Goal: Transaction & Acquisition: Subscribe to service/newsletter

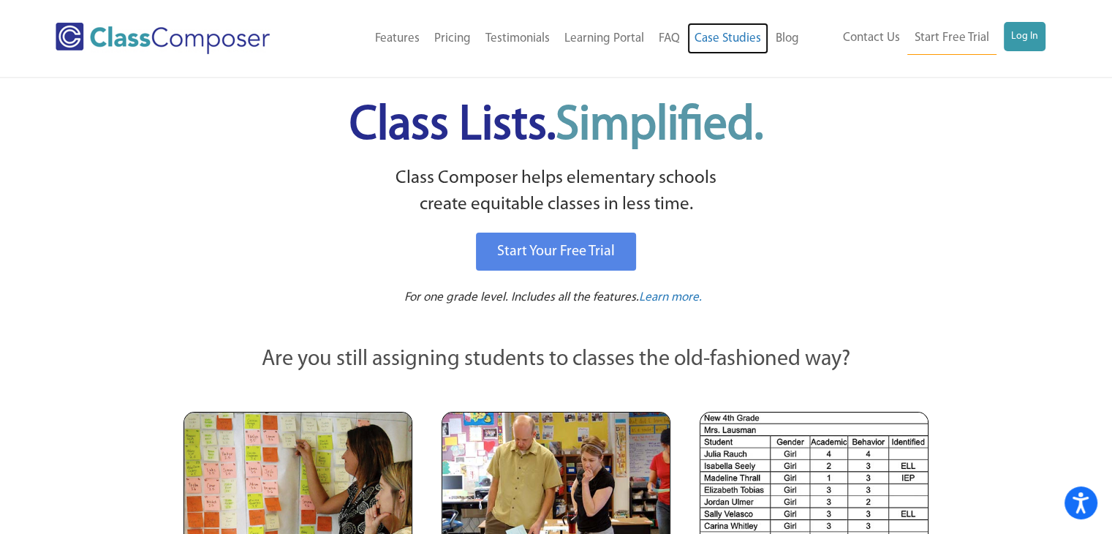
click at [737, 39] on link "Case Studies" at bounding box center [727, 39] width 81 height 32
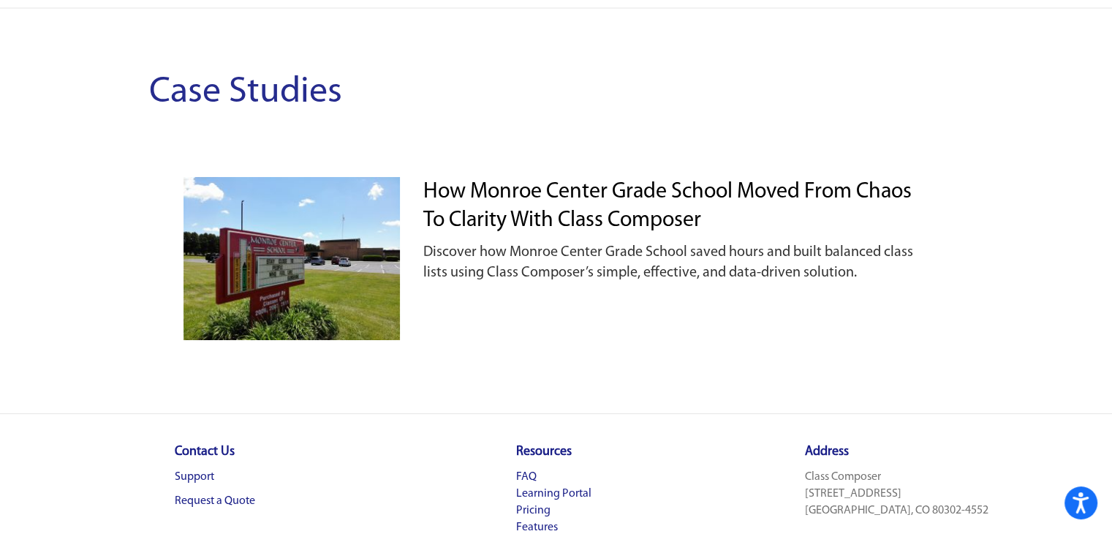
scroll to position [73, 0]
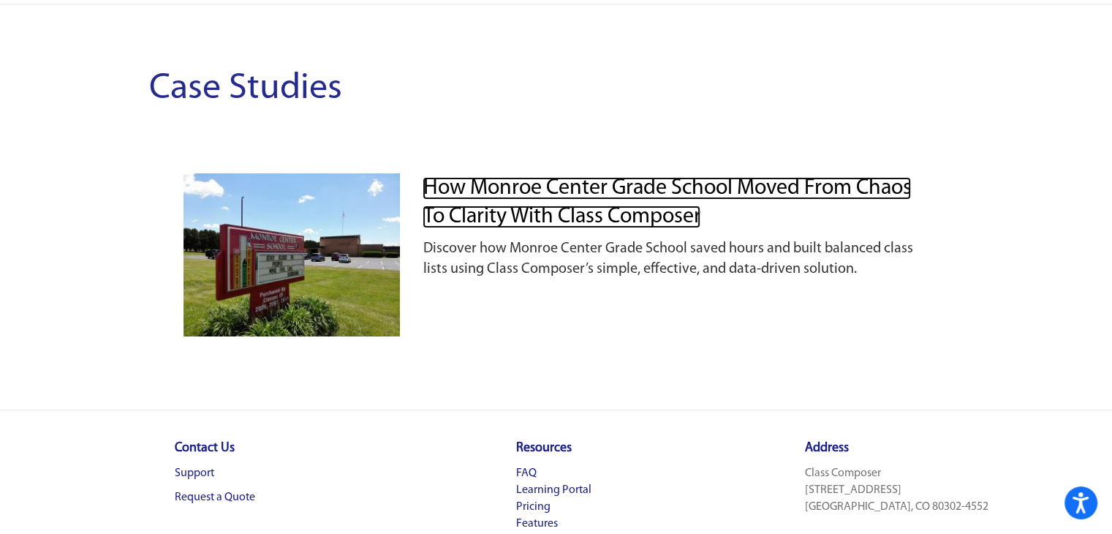
click at [579, 219] on link "How Monroe Center Grade School Moved from Chaos to Clarity with Class Composer" at bounding box center [667, 202] width 488 height 51
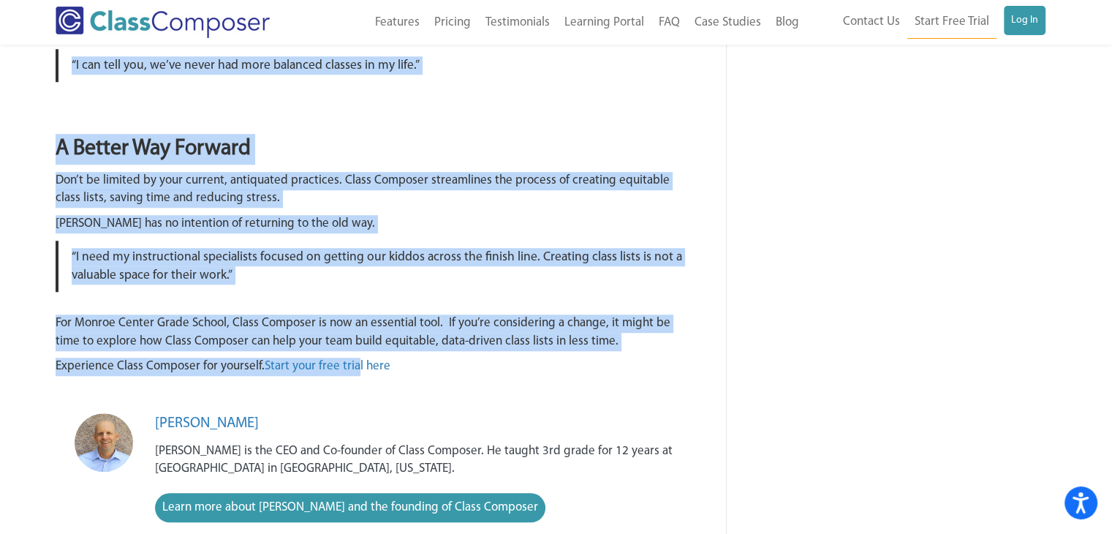
scroll to position [1389, 0]
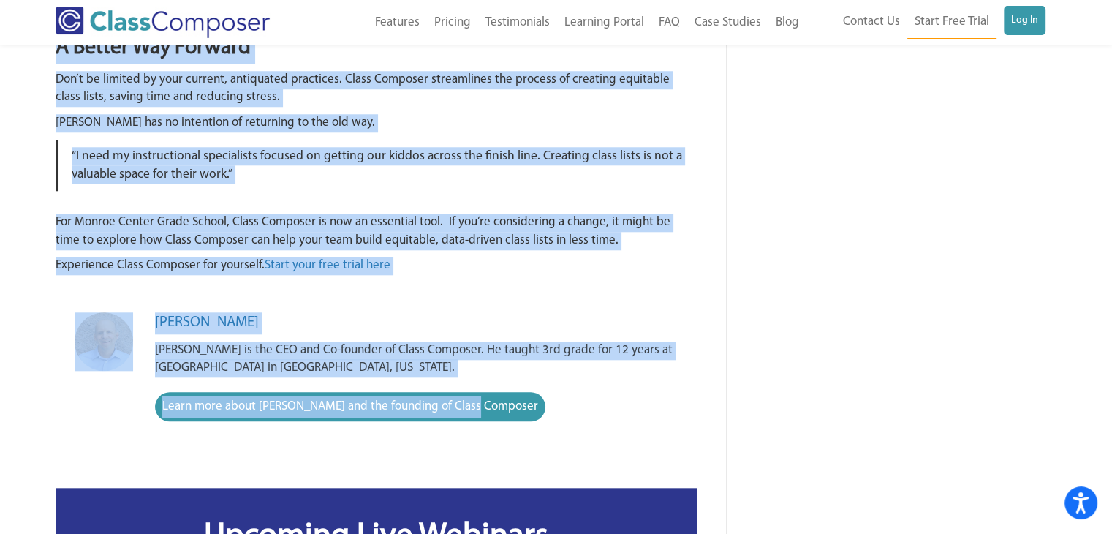
drag, startPoint x: 58, startPoint y: 129, endPoint x: 476, endPoint y: 406, distance: 501.0
copy article "How Monroe Center Grade School Moved from Chaos to Clarity with Class Composer …"
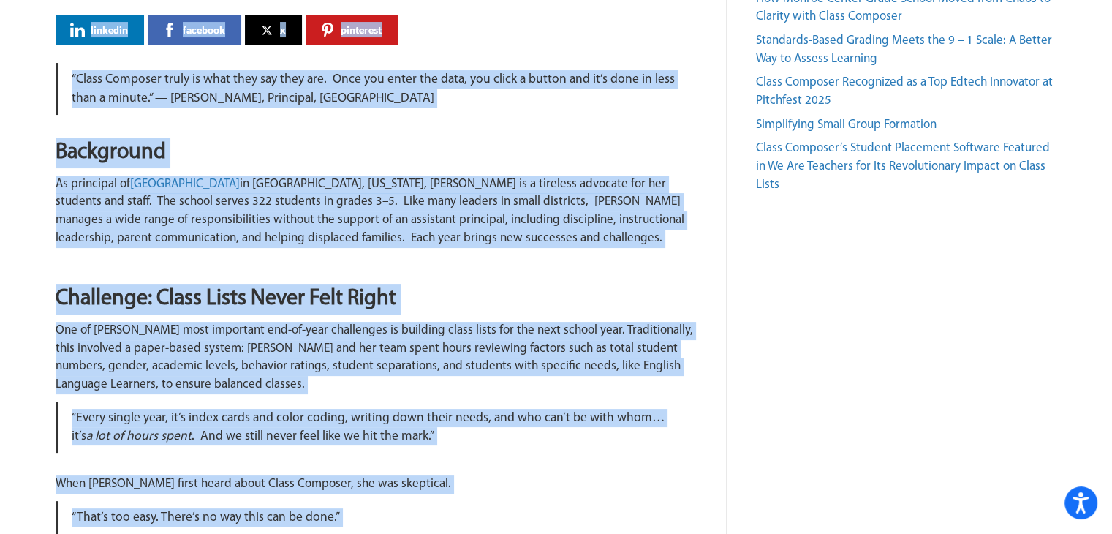
scroll to position [219, 0]
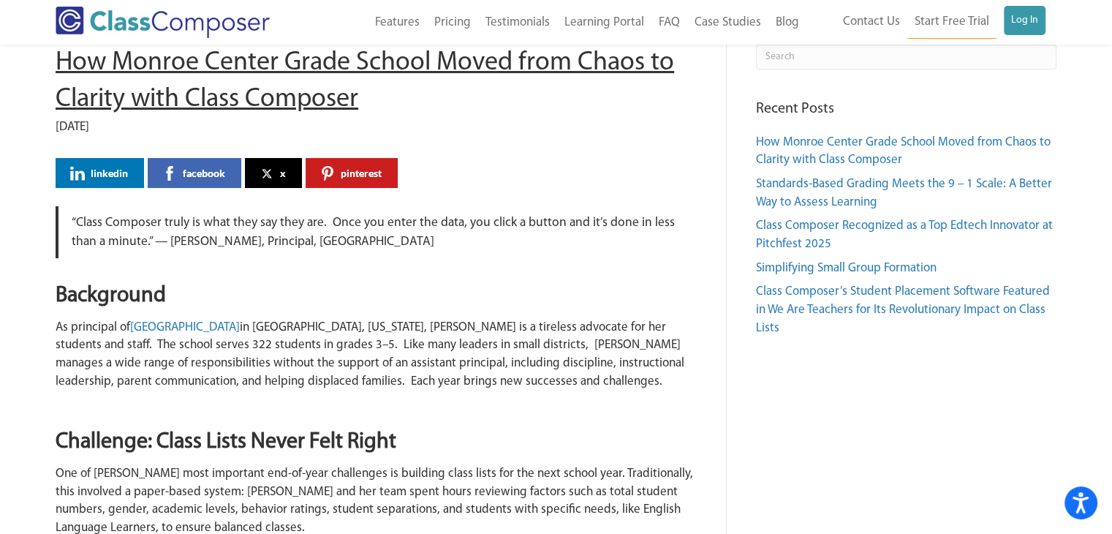
scroll to position [0, 0]
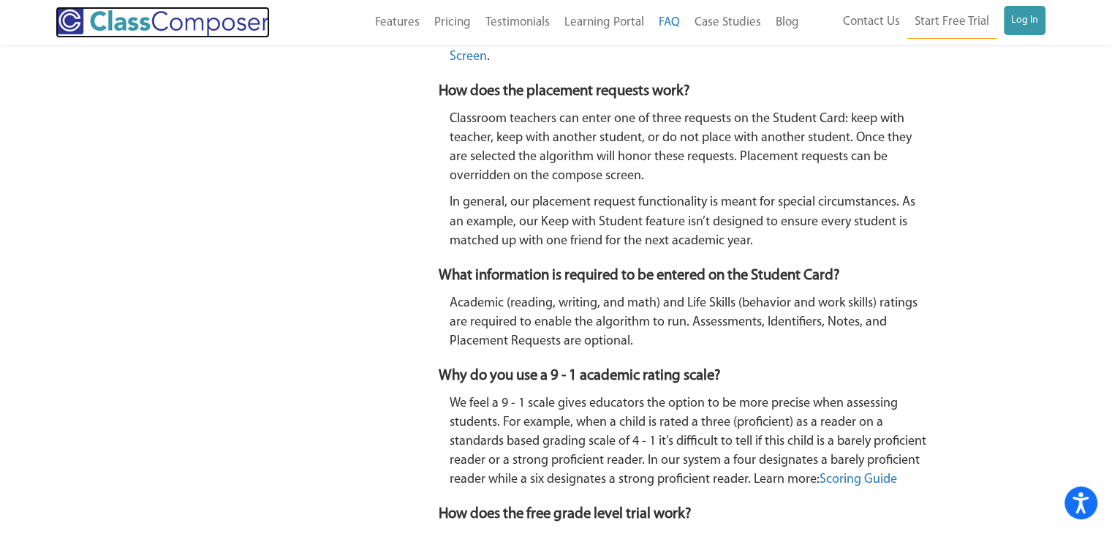
click at [219, 33] on img at bounding box center [163, 22] width 214 height 31
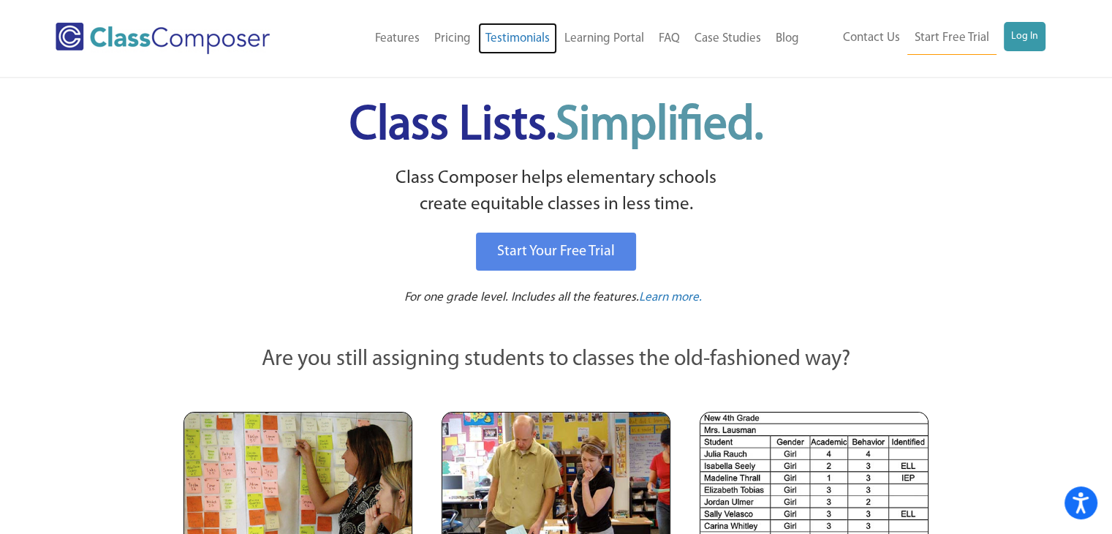
click at [527, 40] on link "Testimonials" at bounding box center [517, 39] width 79 height 32
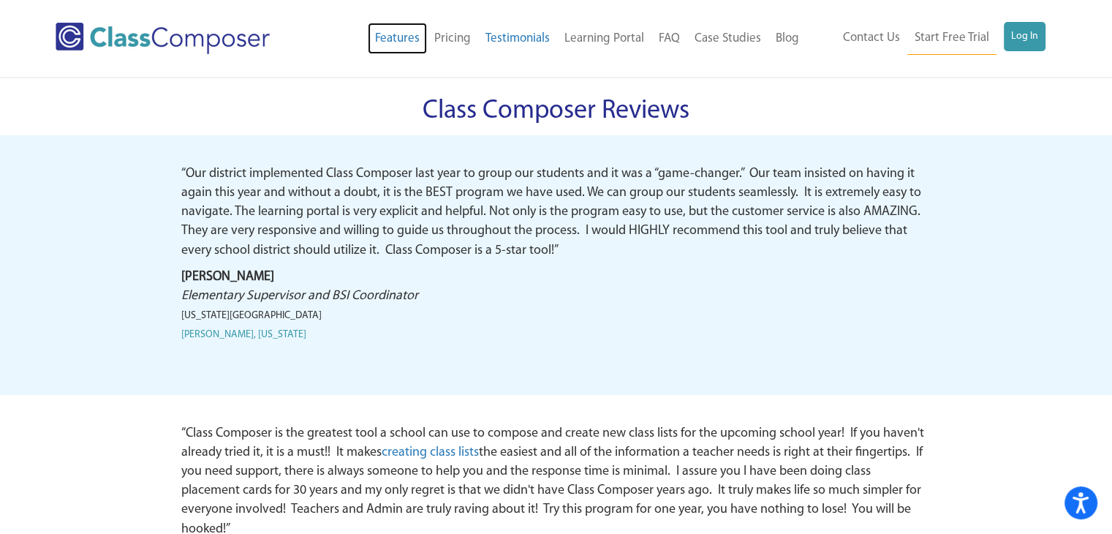
click at [404, 44] on link "Features" at bounding box center [397, 39] width 59 height 32
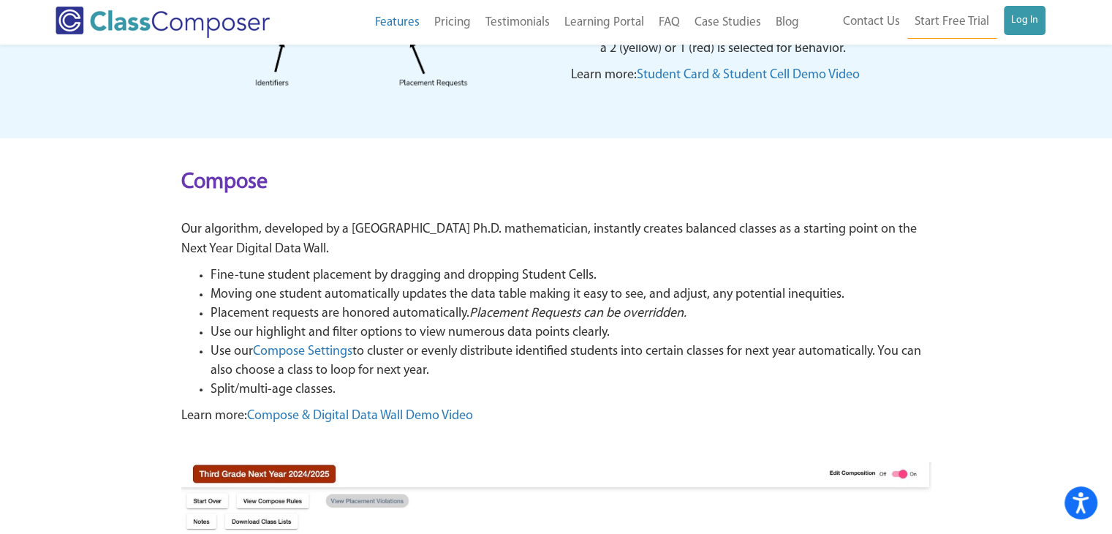
scroll to position [585, 0]
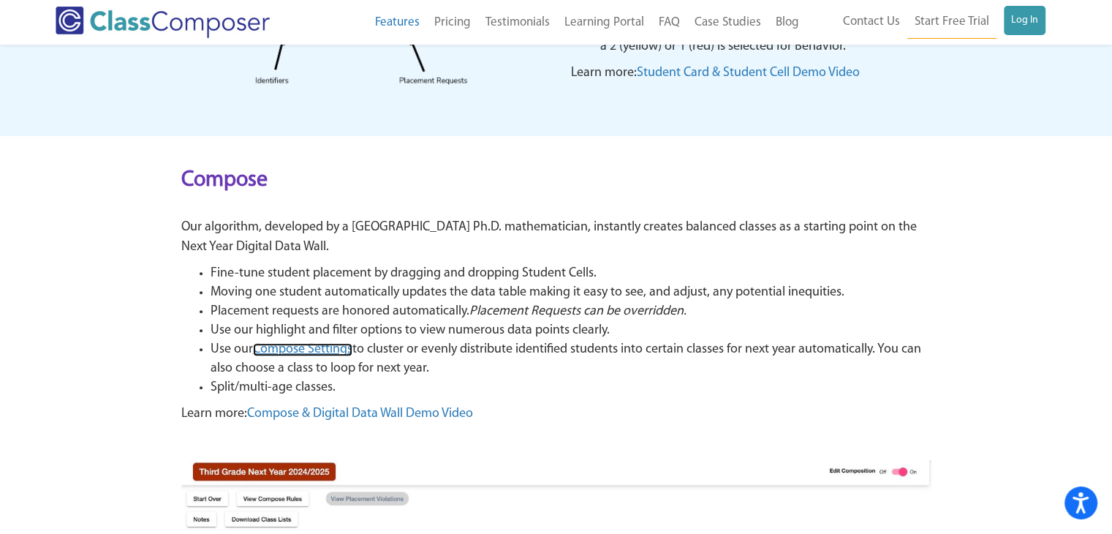
click at [341, 353] on span "Compose Settings" at bounding box center [302, 349] width 99 height 13
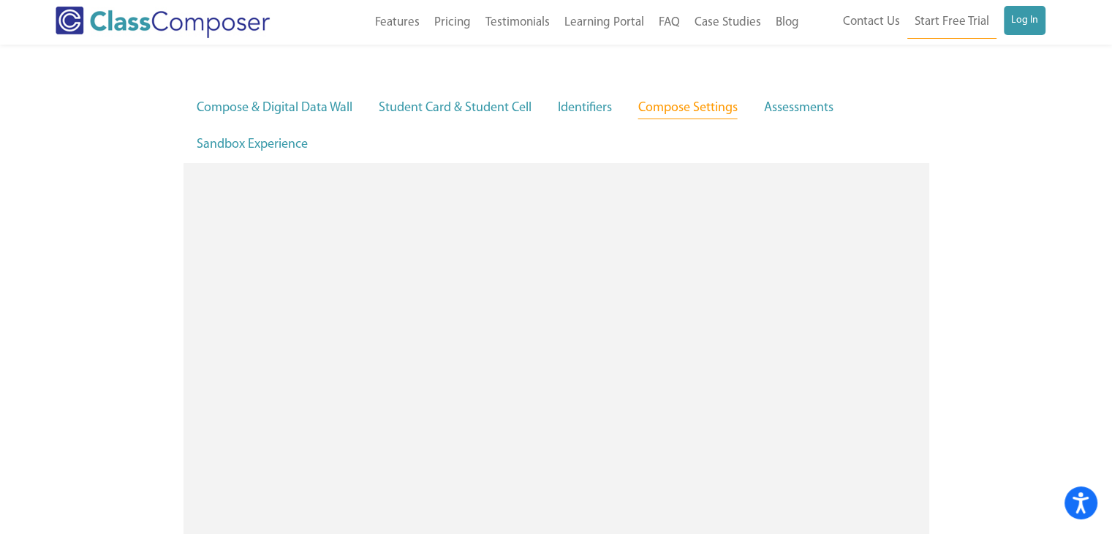
scroll to position [61, 0]
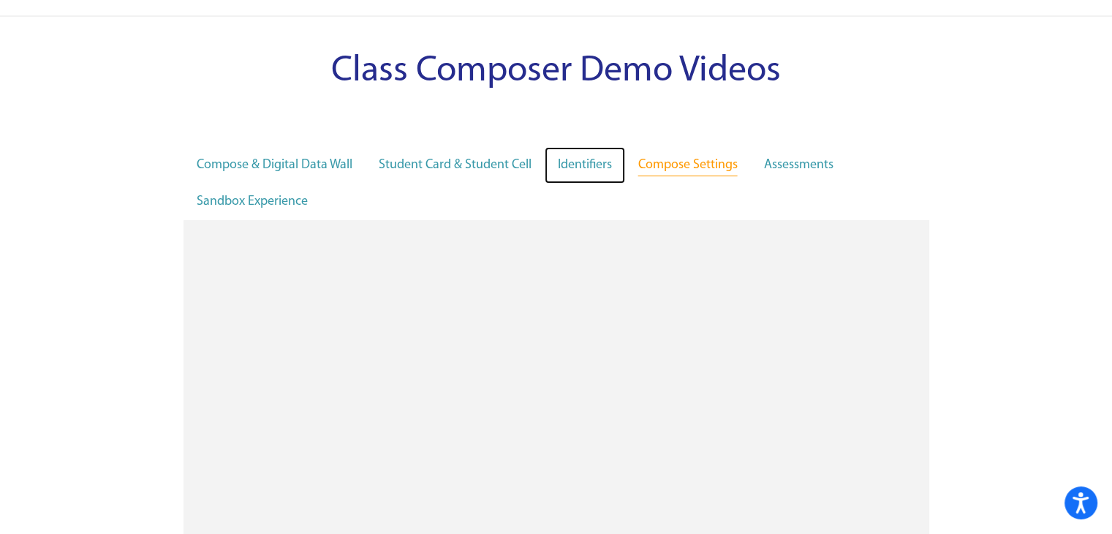
click at [573, 159] on link "Identifiers" at bounding box center [585, 165] width 80 height 37
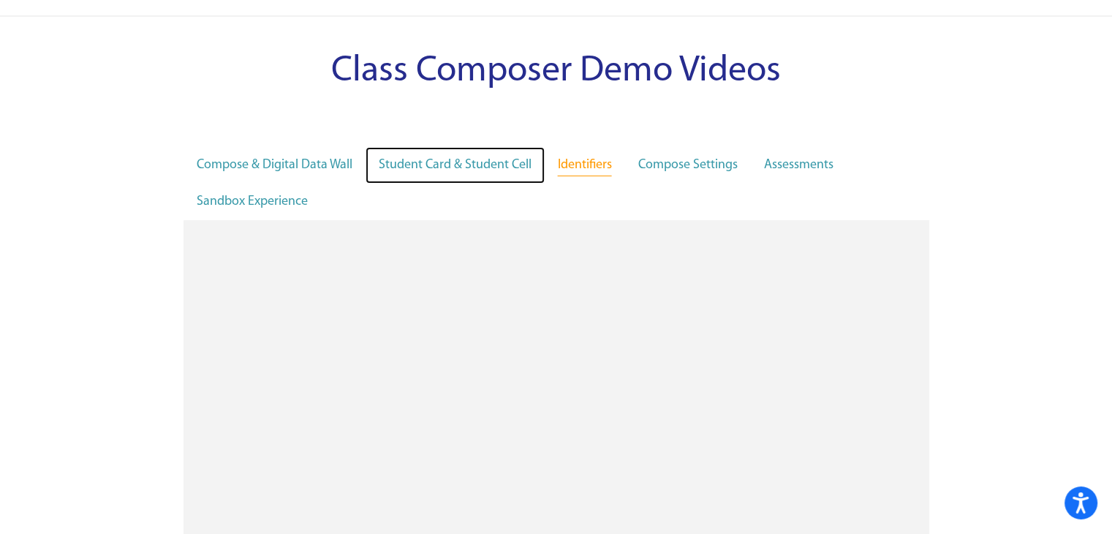
click at [431, 162] on link "Student Card & Student Cell" at bounding box center [455, 165] width 179 height 37
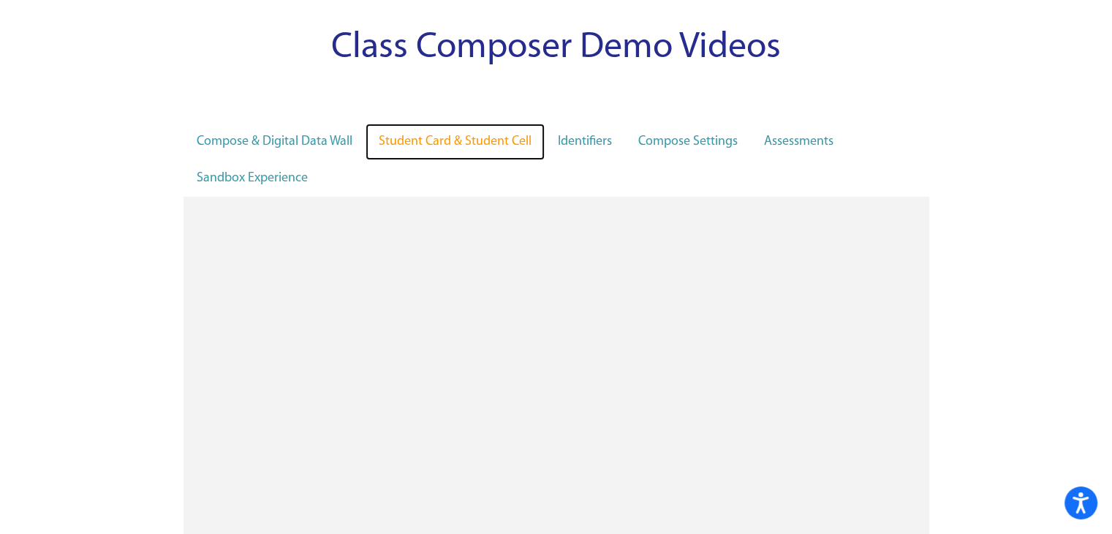
scroll to position [61, 0]
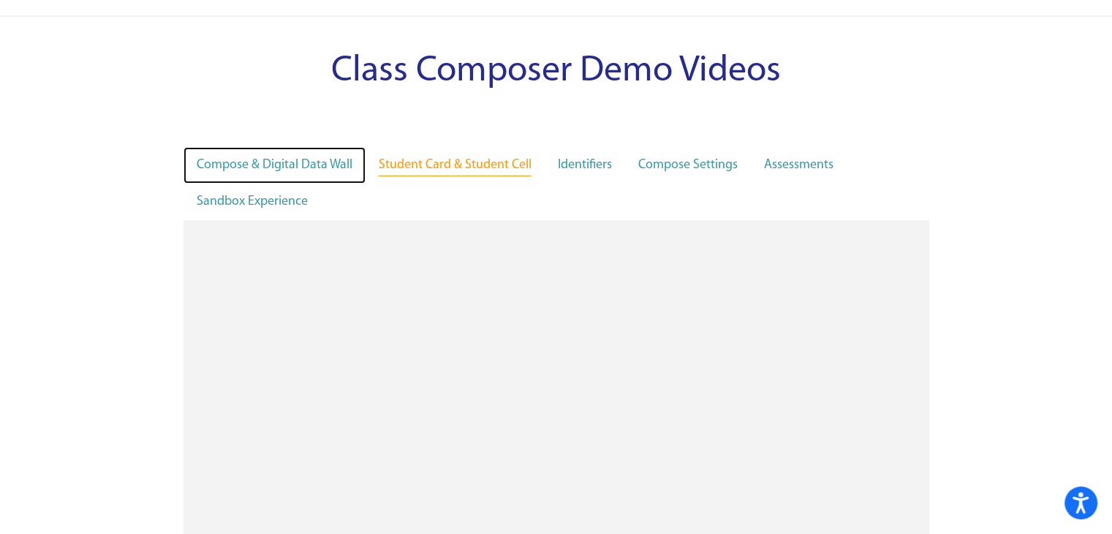
click at [324, 170] on link "Compose & Digital Data Wall" at bounding box center [274, 165] width 182 height 37
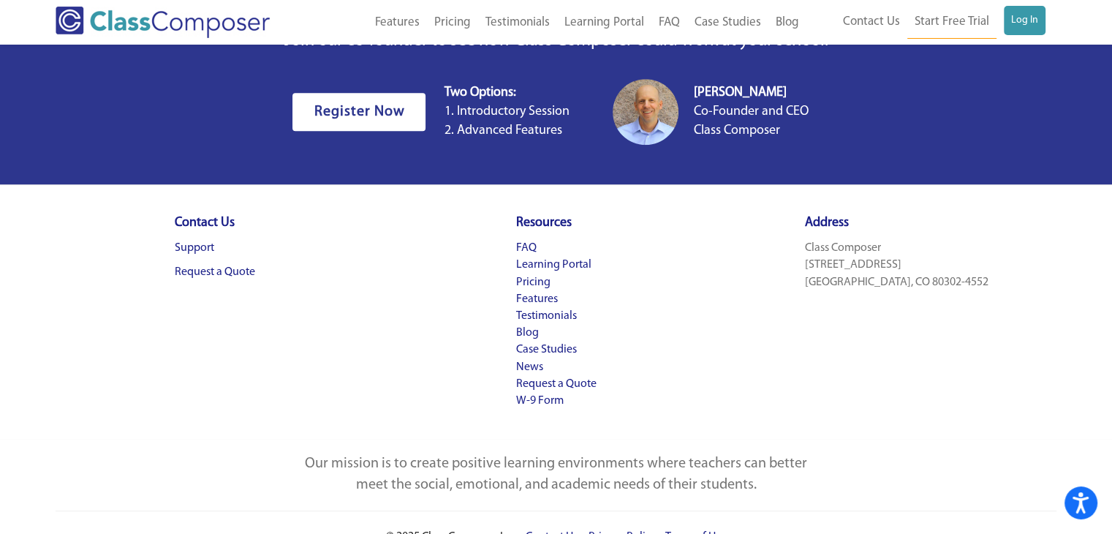
scroll to position [915, 0]
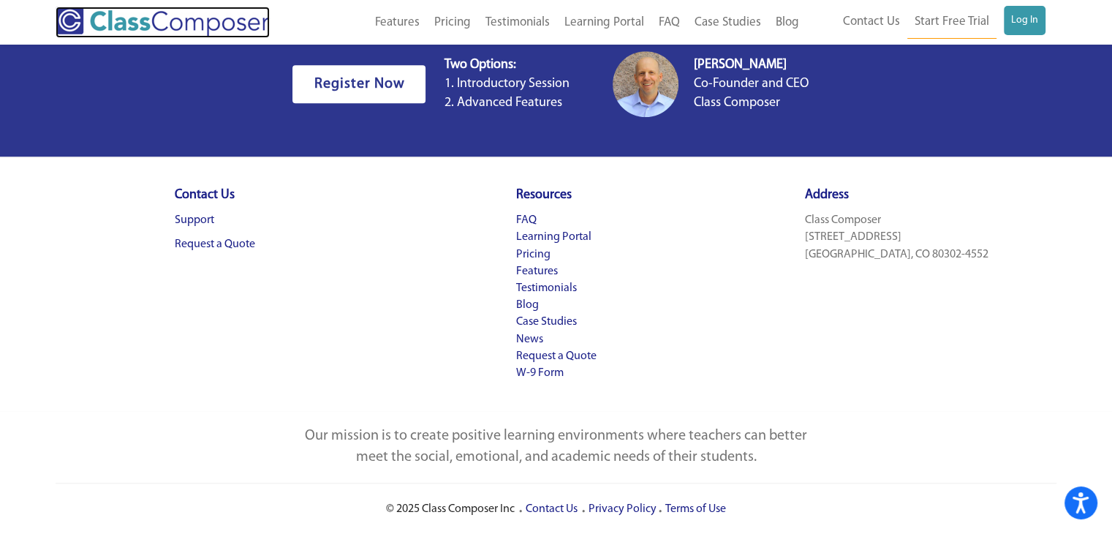
click at [238, 34] on img at bounding box center [163, 22] width 214 height 31
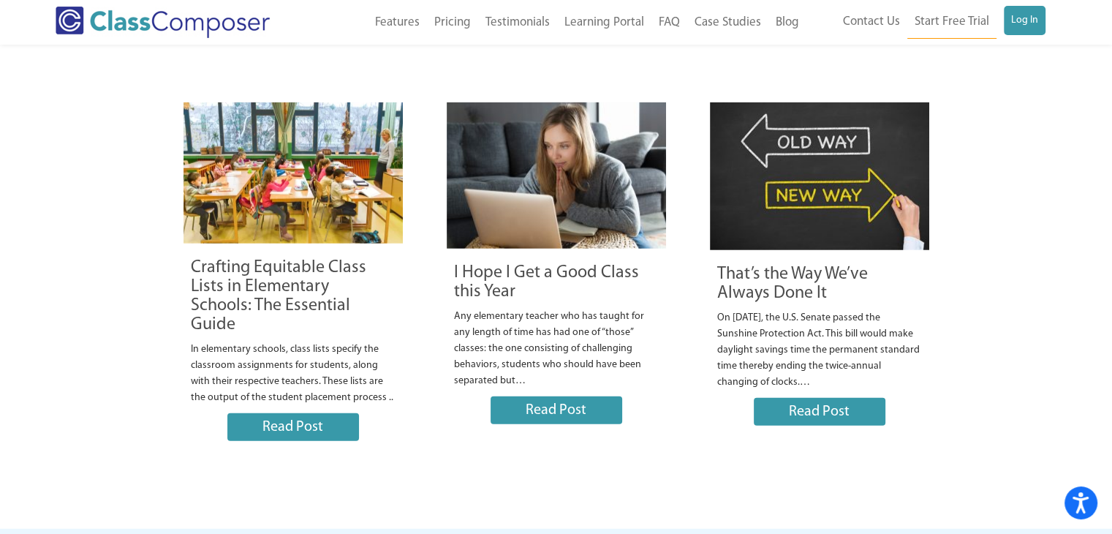
scroll to position [3728, 0]
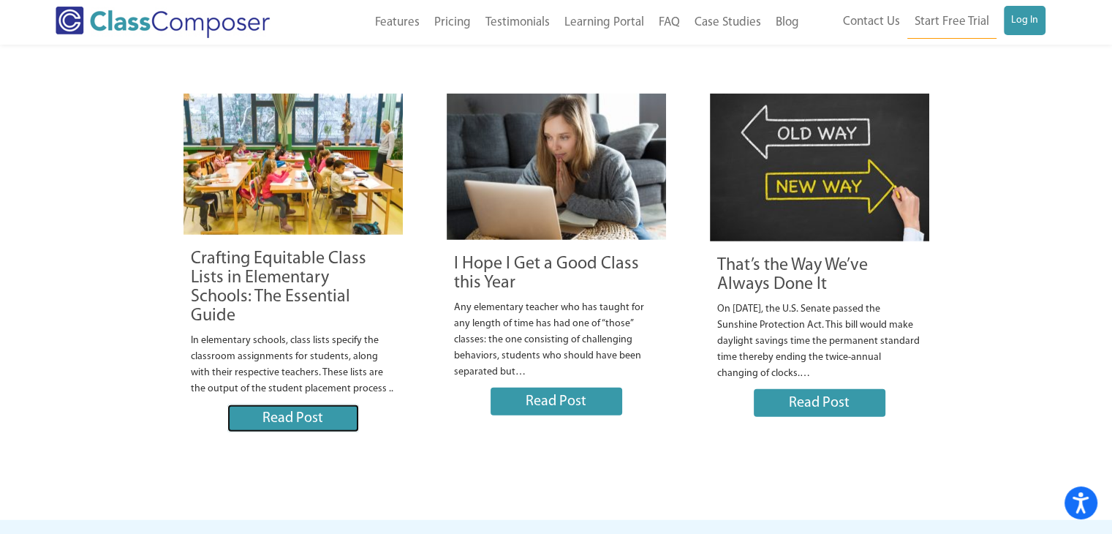
click at [281, 412] on link "Read Post" at bounding box center [293, 418] width 132 height 28
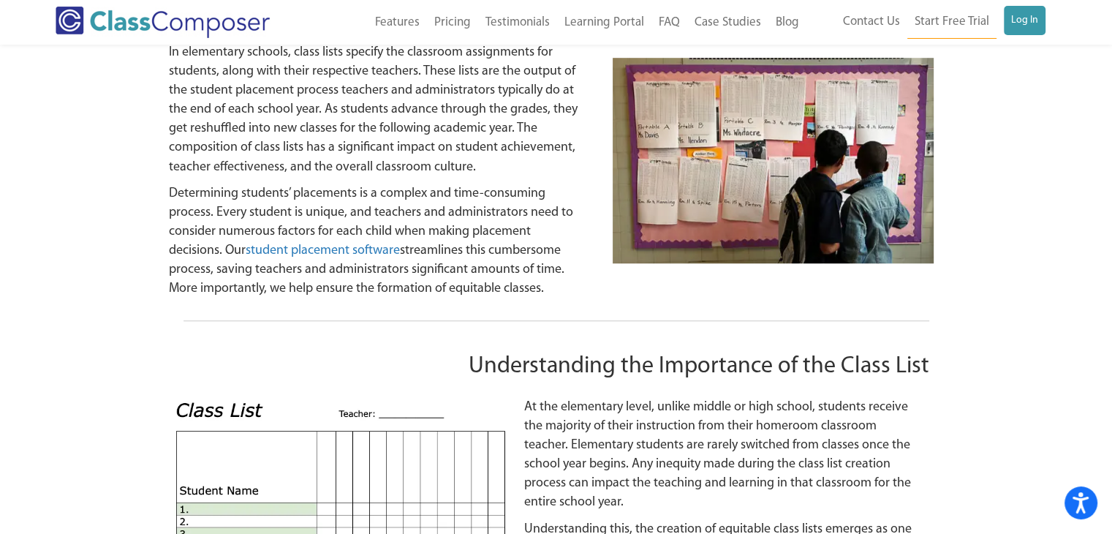
scroll to position [1170, 0]
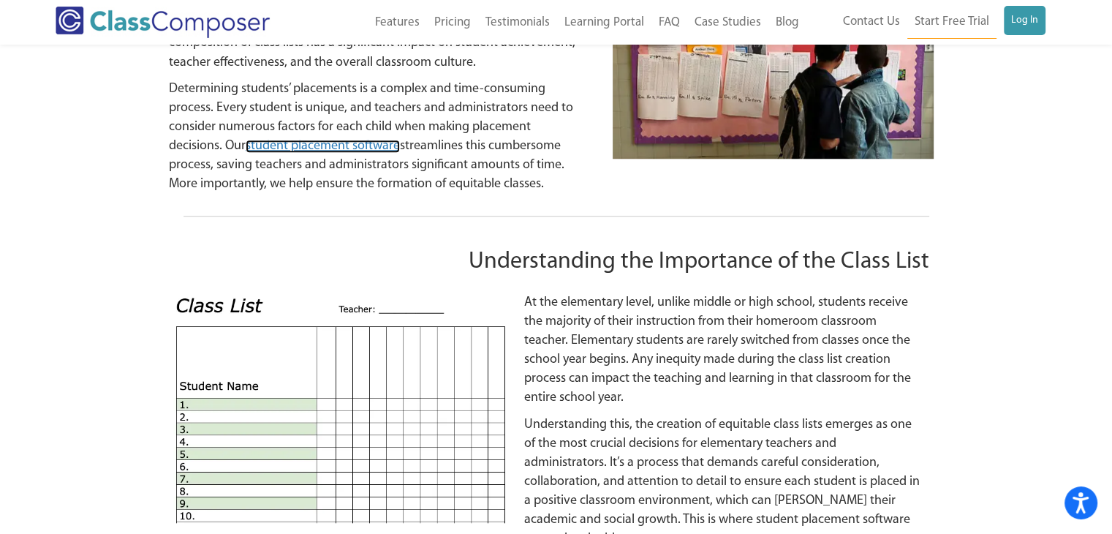
click at [333, 148] on link "student placement software" at bounding box center [323, 146] width 154 height 13
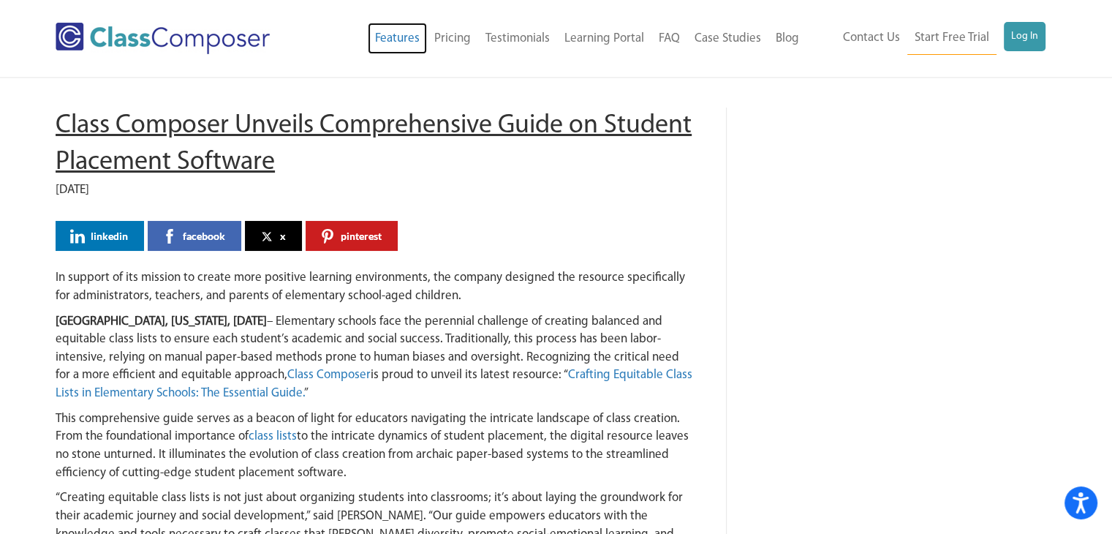
click at [400, 36] on link "Features" at bounding box center [397, 39] width 59 height 32
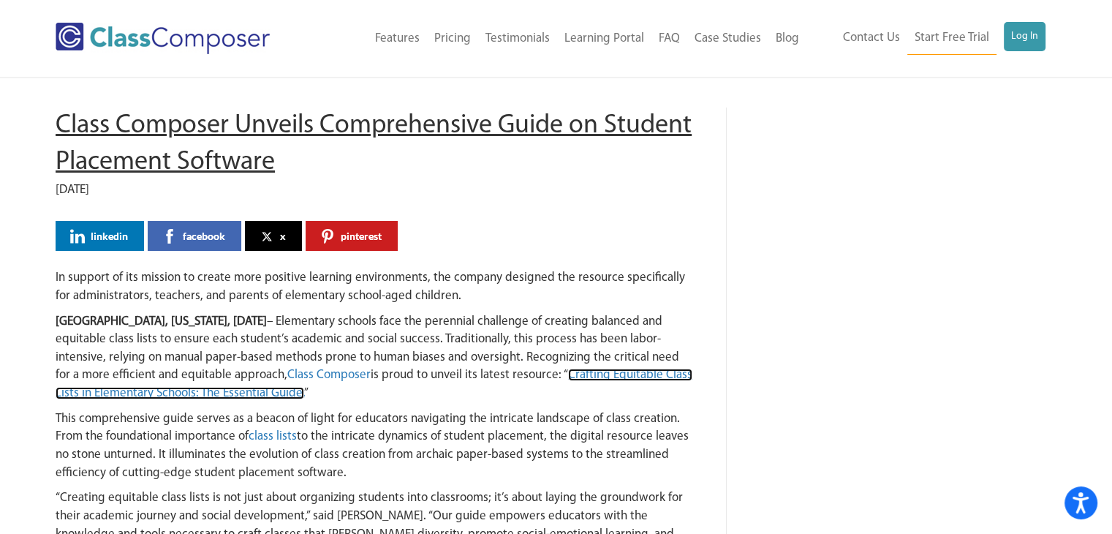
click at [507, 376] on link "Crafting Equitable Class Lists in Elementary Schools: The Essential Guide." at bounding box center [374, 383] width 637 height 31
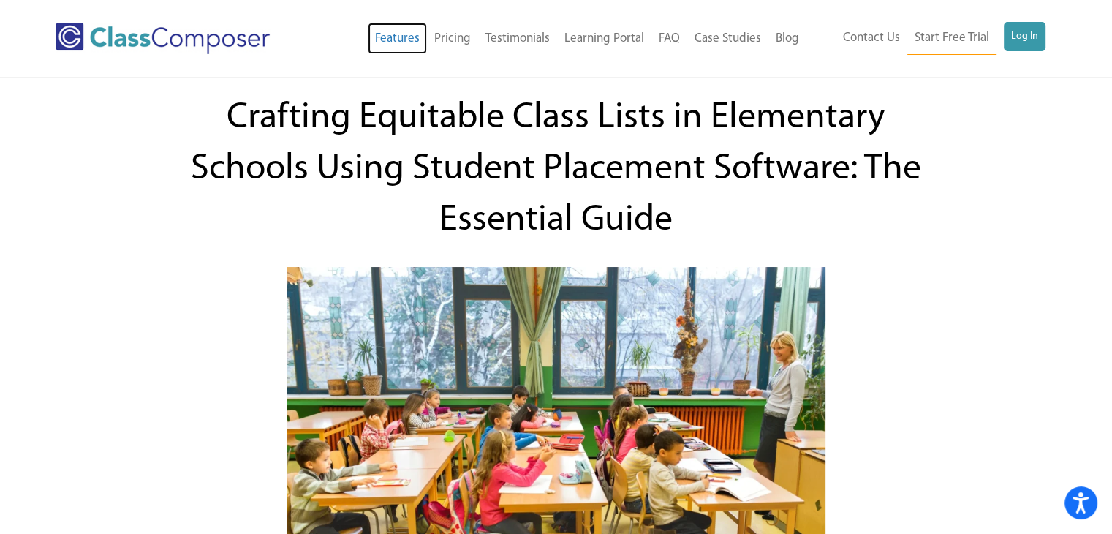
click at [416, 40] on link "Features" at bounding box center [397, 39] width 59 height 32
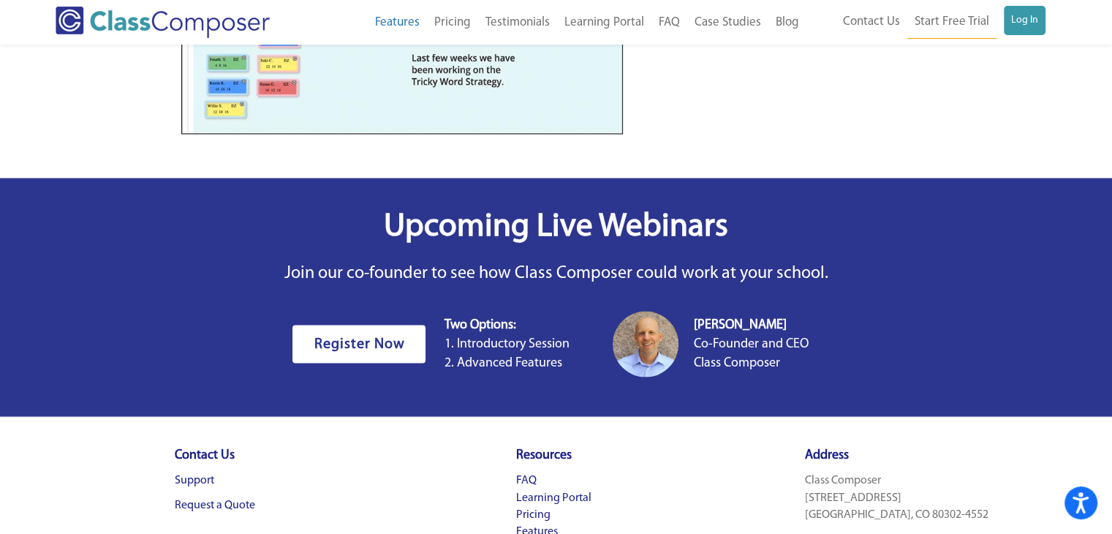
scroll to position [2778, 0]
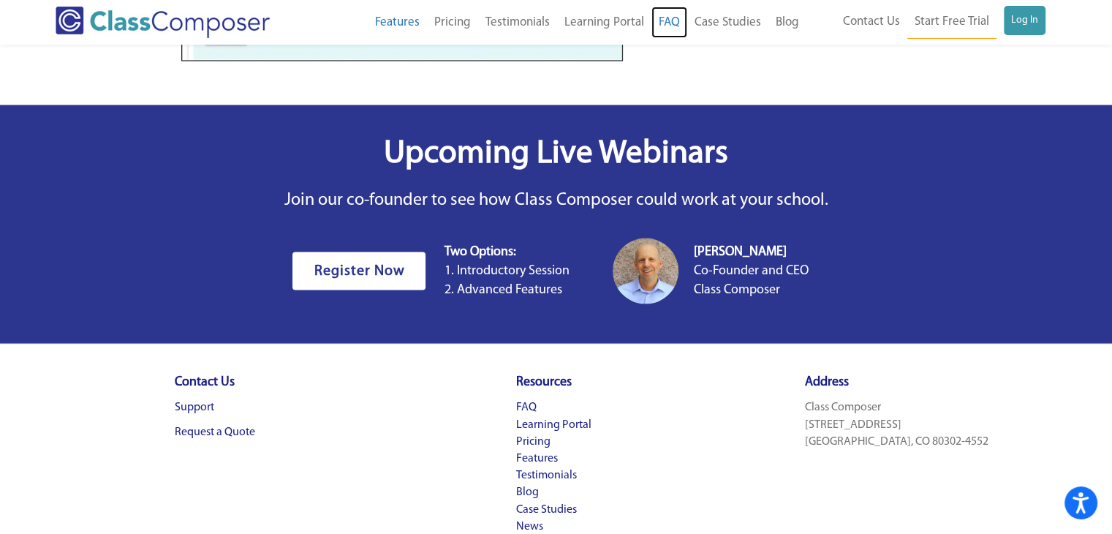
click at [673, 21] on link "FAQ" at bounding box center [669, 23] width 36 height 32
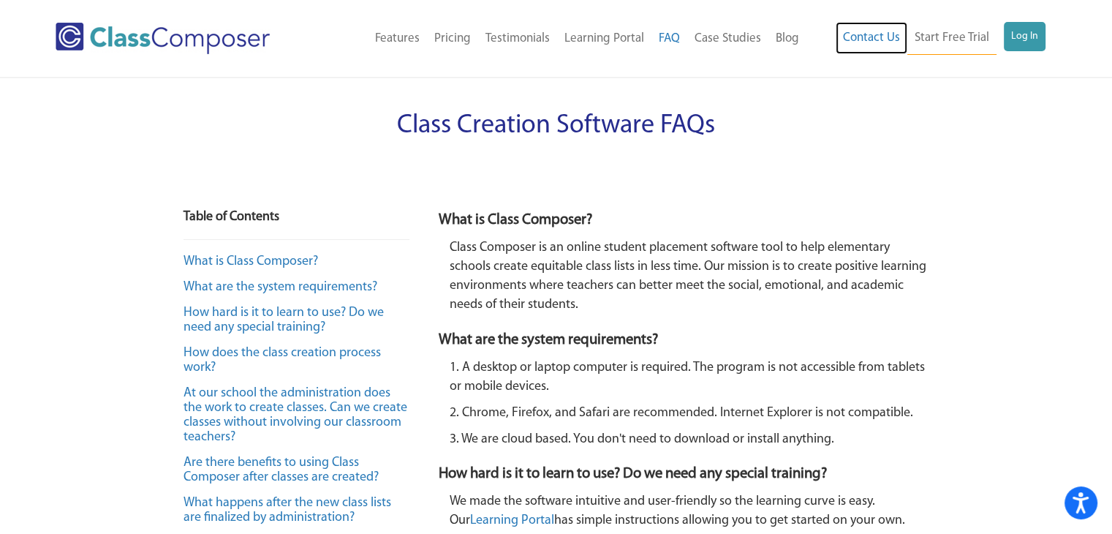
click at [863, 39] on link "Contact Us" at bounding box center [872, 38] width 72 height 32
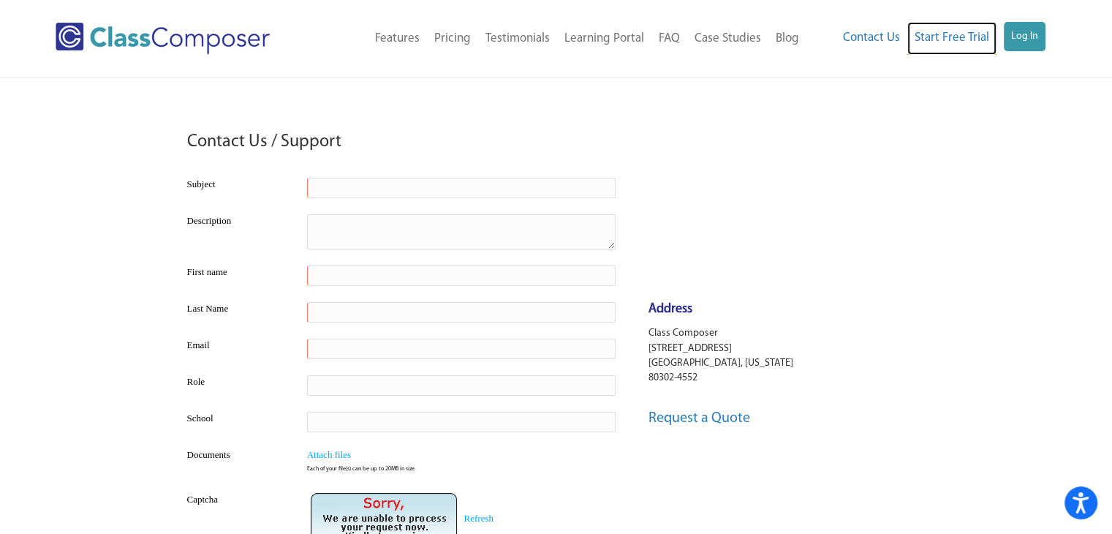
click at [942, 42] on link "Start Free Trial" at bounding box center [951, 38] width 89 height 33
